Goal: Use online tool/utility: Utilize a website feature to perform a specific function

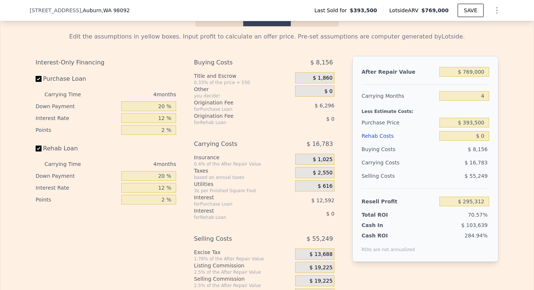
scroll to position [1133, 0]
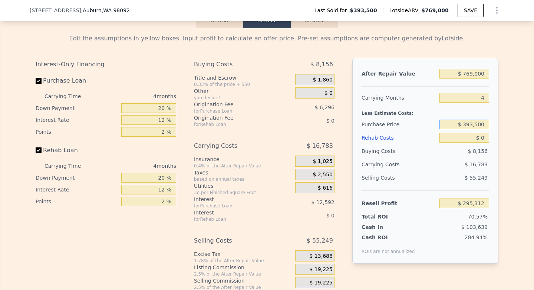
drag, startPoint x: 486, startPoint y: 124, endPoint x: 465, endPoint y: 124, distance: 21.1
click at [465, 124] on input "$ 393,500" at bounding box center [464, 125] width 50 height 10
type input "$ 600,000"
click at [505, 154] on div "Edit the assumptions in yellow boxes. Input profit to calculate an offer price.…" at bounding box center [266, 166] width 533 height 276
type input "$ 78,212"
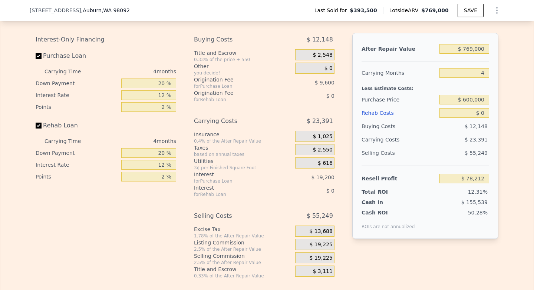
scroll to position [1160, 0]
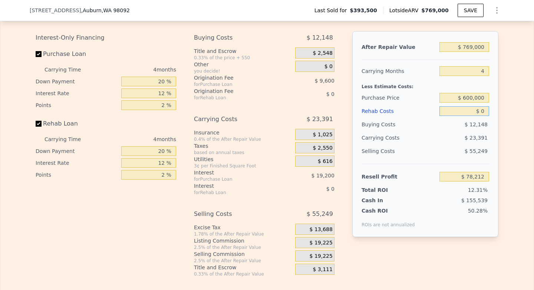
click at [481, 110] on input "$ 0" at bounding box center [464, 111] width 50 height 10
type input "$ 40,000"
type input "$ 36,292"
type input "$ 40,000"
click at [514, 125] on div "Edit the assumptions in yellow boxes. Input profit to calculate an offer price.…" at bounding box center [266, 139] width 533 height 276
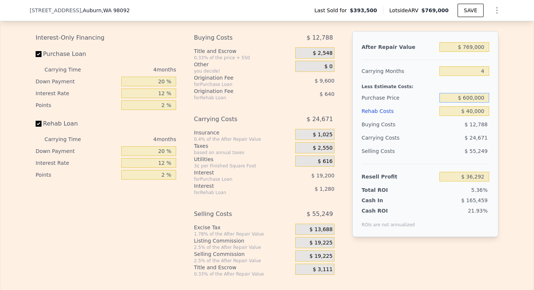
click at [474, 97] on input "$ 600,000" at bounding box center [464, 98] width 50 height 10
type input "$ 550,000"
click at [526, 85] on div "Edit the assumptions in yellow boxes. Input profit to calculate an offer price.…" at bounding box center [266, 139] width 533 height 276
type input "$ 88,858"
click at [472, 47] on input "$ 769,000" at bounding box center [464, 47] width 50 height 10
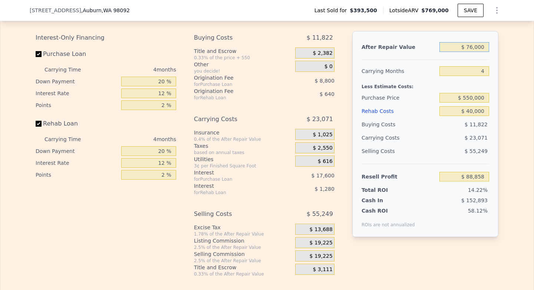
type input "$ 7,000"
type input "-$ 617,925"
type input "$ 785,000"
type input "$ 103,698"
type input "$ 785,000"
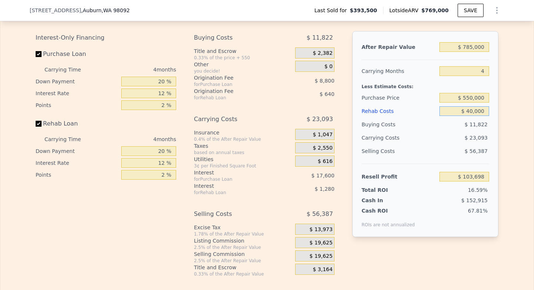
click at [471, 113] on input "$ 40,000" at bounding box center [464, 111] width 50 height 10
type input "$ 000"
type input "$ 145,618"
type input "$ 3,000"
type input "$ 142,474"
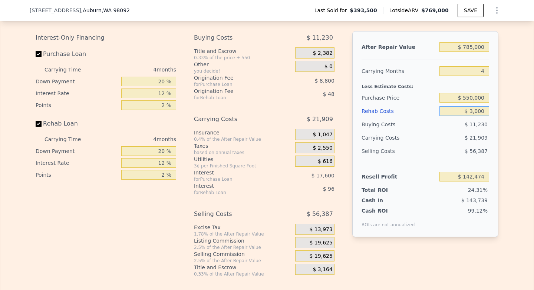
type input "$ 30,000"
type input "$ 114,178"
type input "$ 30,000"
click at [500, 113] on div "Edit the assumptions in yellow boxes. Input profit to calculate an offer price.…" at bounding box center [267, 139] width 474 height 276
click at [484, 97] on input "$ 550,000" at bounding box center [464, 98] width 50 height 10
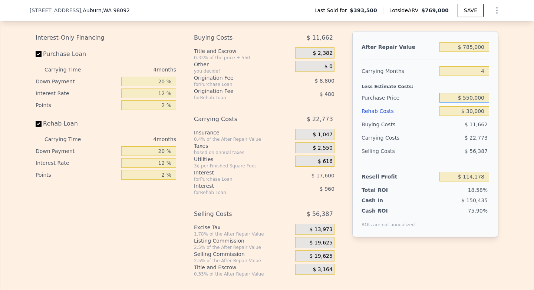
click at [484, 97] on input "$ 550,000" at bounding box center [464, 98] width 50 height 10
type input "$ 660,000"
click at [516, 152] on div "Edit the assumptions in yellow boxes. Input profit to calculate an offer price.…" at bounding box center [266, 139] width 533 height 276
type input "-$ 1,468"
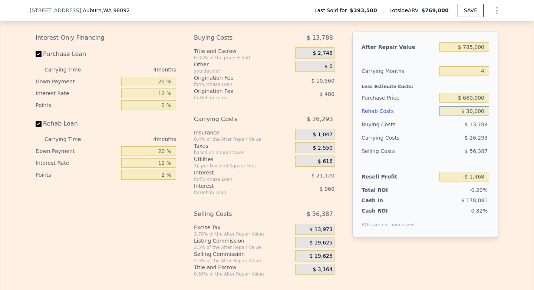
click at [473, 113] on input "$ 30,000" at bounding box center [464, 111] width 50 height 10
type input "$ 000"
type input "$ 29,972"
type input "$ 1,000"
type input "$ 28,924"
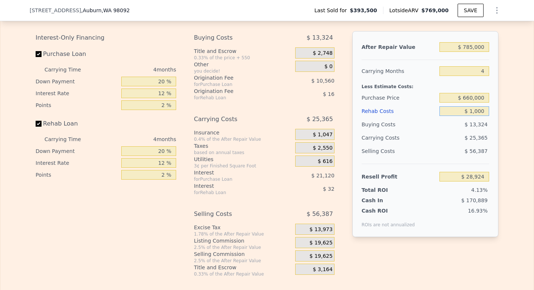
type input "$ 15,000"
type input "$ 14,252"
type input "$ 15,000"
click at [470, 99] on input "$ 660,000" at bounding box center [464, 98] width 50 height 10
type input "$ 600,000"
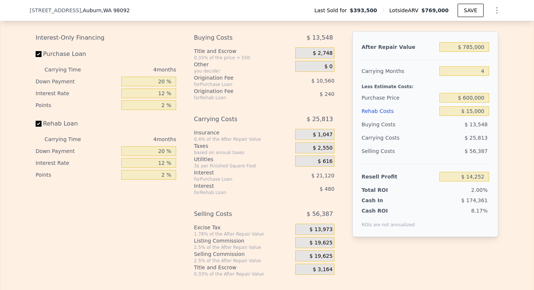
click at [527, 115] on div "Edit the assumptions in yellow boxes. Input profit to calculate an offer price.…" at bounding box center [266, 139] width 533 height 276
type input "$ 77,332"
click at [472, 97] on input "$ 600,000" at bounding box center [464, 98] width 50 height 10
type input "$ 580,000"
click at [509, 132] on div "Edit the assumptions in yellow boxes. Input profit to calculate an offer price.…" at bounding box center [266, 139] width 533 height 276
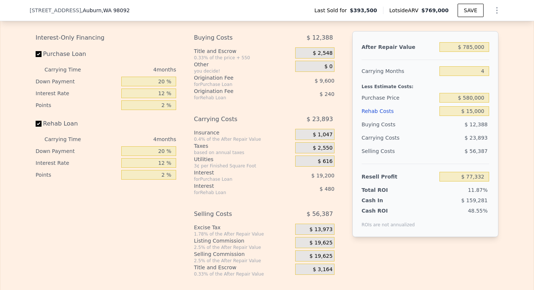
type input "$ 98,359"
click at [472, 111] on input "$ 15,000" at bounding box center [464, 111] width 50 height 10
type input "$ 125,000"
type input "-$ 16,921"
type input "$ 25,000"
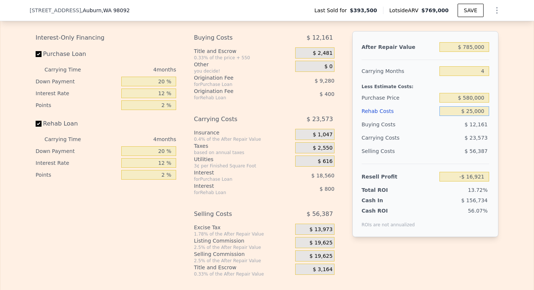
type input "$ 87,879"
type input "$ 25,000"
click at [507, 152] on div "Edit the assumptions in yellow boxes. Input profit to calculate an offer price.…" at bounding box center [266, 139] width 533 height 276
click at [471, 98] on input "$ 580,000" at bounding box center [464, 98] width 50 height 10
type input "$ 555,000"
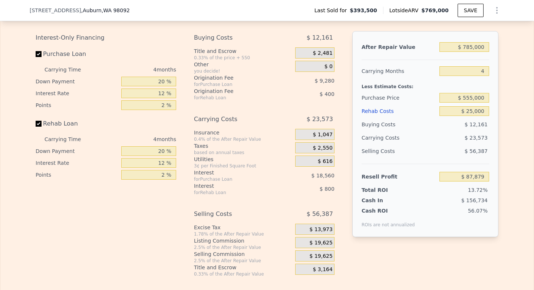
click at [508, 136] on div "Edit the assumptions in yellow boxes. Input profit to calculate an offer price.…" at bounding box center [266, 139] width 533 height 276
type input "$ 114,162"
click at [473, 101] on input "$ 555,000" at bounding box center [464, 98] width 50 height 10
type input "$ 560,000"
click at [502, 140] on div "Edit the assumptions in yellow boxes. Input profit to calculate an offer price.…" at bounding box center [267, 139] width 474 height 276
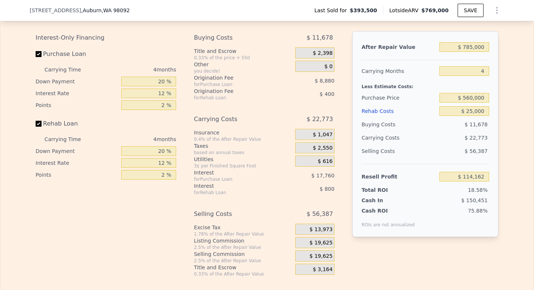
type input "$ 108,905"
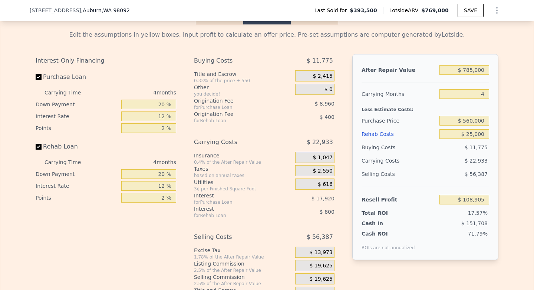
scroll to position [1121, 0]
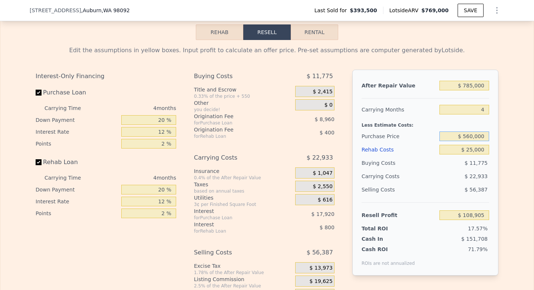
click at [473, 135] on input "$ 560,000" at bounding box center [464, 137] width 50 height 10
type input "$ 570,000"
click at [511, 96] on div "Edit the assumptions in yellow boxes. Input profit to calculate an offer price.…" at bounding box center [266, 178] width 533 height 276
type input "$ 98,392"
click at [472, 136] on input "$ 570,000" at bounding box center [464, 137] width 50 height 10
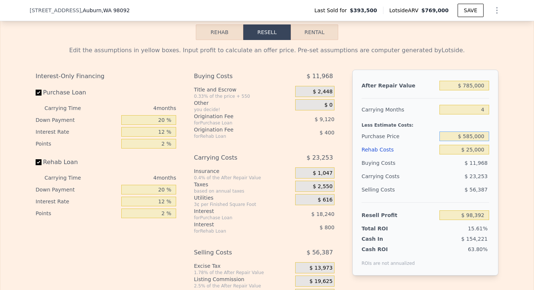
type input "$ 585,000"
click at [502, 163] on div "Edit the assumptions in yellow boxes. Input profit to calculate an offer price.…" at bounding box center [267, 178] width 474 height 276
type input "$ 82,622"
click at [472, 135] on input "$ 585,000" at bounding box center [464, 137] width 50 height 10
type input "$ 580,000"
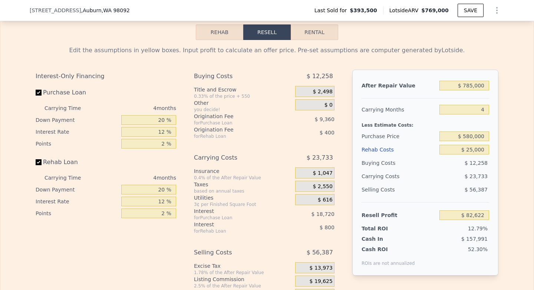
click at [508, 149] on div "Edit the assumptions in yellow boxes. Input profit to calculate an offer price.…" at bounding box center [266, 178] width 533 height 276
type input "$ 87,879"
click at [471, 136] on input "$ 580,000" at bounding box center [464, 137] width 50 height 10
type input "$ 575,000"
click at [508, 166] on div "Edit the assumptions in yellow boxes. Input profit to calculate an offer price.…" at bounding box center [266, 178] width 533 height 276
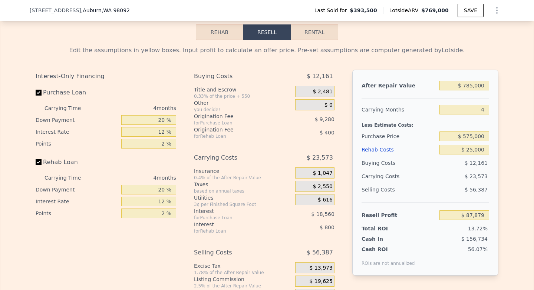
type input "$ 93,135"
click at [473, 137] on input "$ 575,000" at bounding box center [464, 137] width 50 height 10
type input "$ 570,000"
click at [514, 161] on div "Edit the assumptions in yellow boxes. Input profit to calculate an offer price.…" at bounding box center [266, 178] width 533 height 276
type input "$ 98,392"
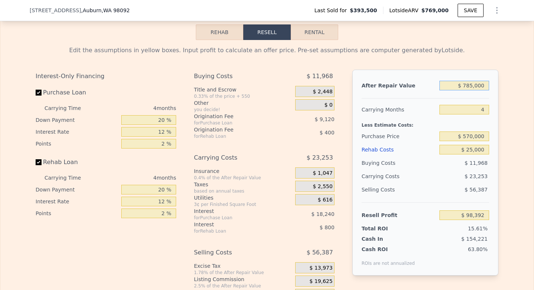
click at [475, 84] on input "$ 785,000" at bounding box center [464, 86] width 50 height 10
type input "$ 000"
type input "-$ 629,724"
type input "$ 800,000"
type input "$ 112,305"
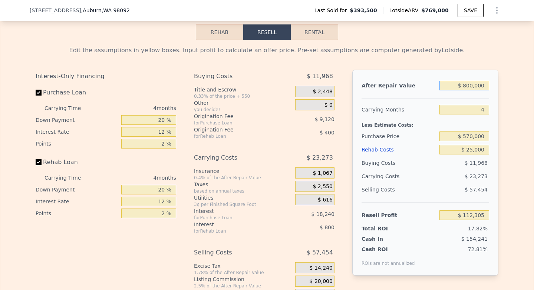
type input "$ 800,000"
click at [518, 118] on div "Edit the assumptions in yellow boxes. Input profit to calculate an offer price.…" at bounding box center [266, 178] width 533 height 276
click at [472, 135] on input "$ 570,000" at bounding box center [464, 137] width 50 height 10
type input "$ 585,000"
click at [512, 172] on div "Edit the assumptions in yellow boxes. Input profit to calculate an offer price.…" at bounding box center [266, 178] width 533 height 276
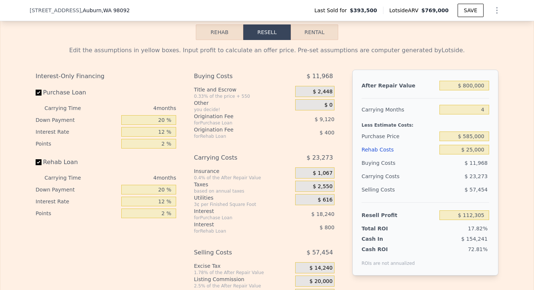
type input "$ 96,535"
click at [473, 135] on input "$ 585,000" at bounding box center [464, 137] width 50 height 10
type input "$ 580,000"
click at [515, 151] on div "Edit the assumptions in yellow boxes. Input profit to calculate an offer price.…" at bounding box center [266, 178] width 533 height 276
type input "$ 101,792"
